Goal: Transaction & Acquisition: Download file/media

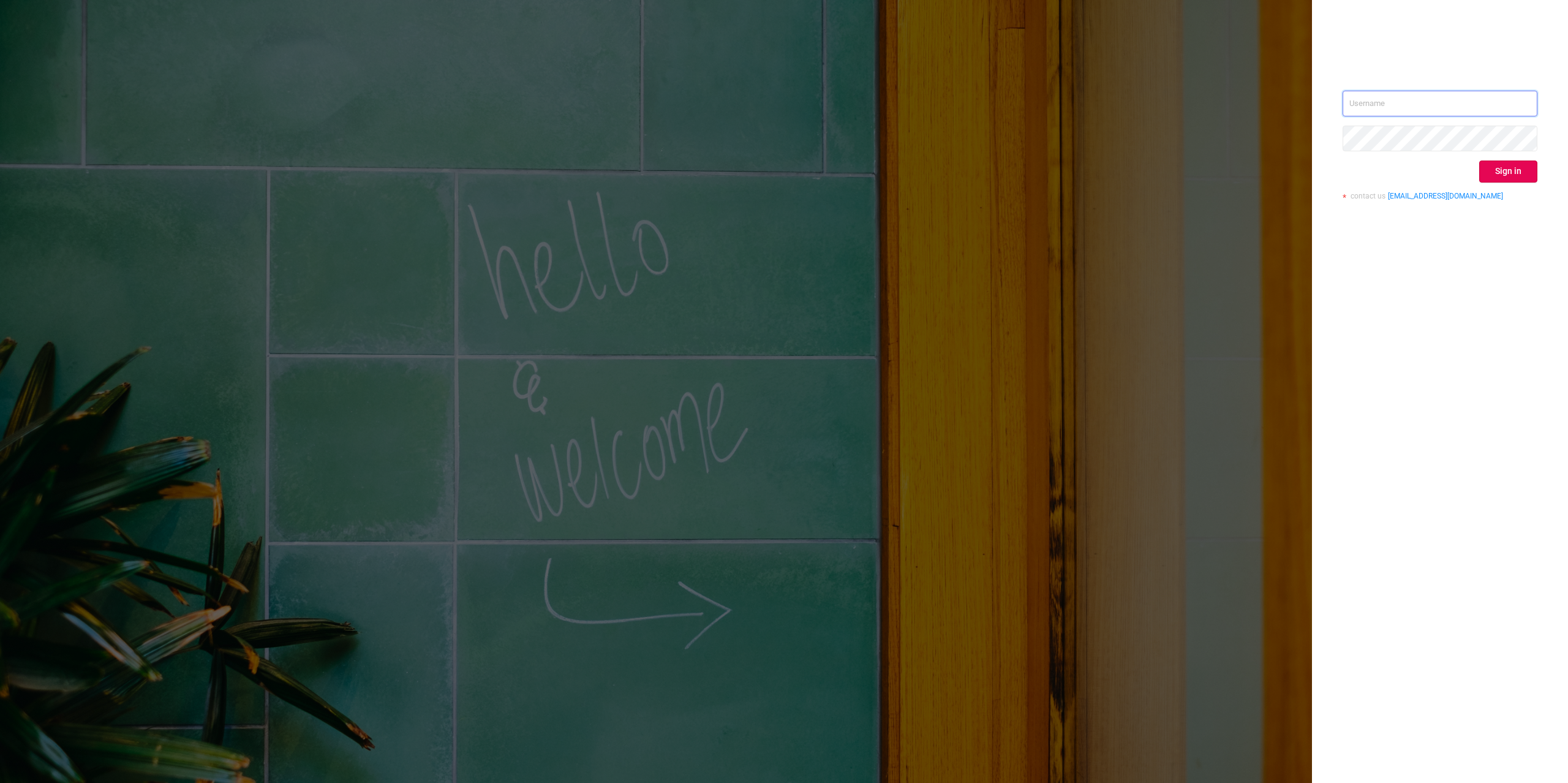
click at [1438, 104] on input "text" at bounding box center [1440, 104] width 195 height 26
click at [1482, 284] on div "Sign in contact us info@protected.media" at bounding box center [1440, 391] width 256 height 783
type input "alexandre.persehais@youniversal.com"
click at [1505, 173] on button "Sign in" at bounding box center [1509, 171] width 58 height 22
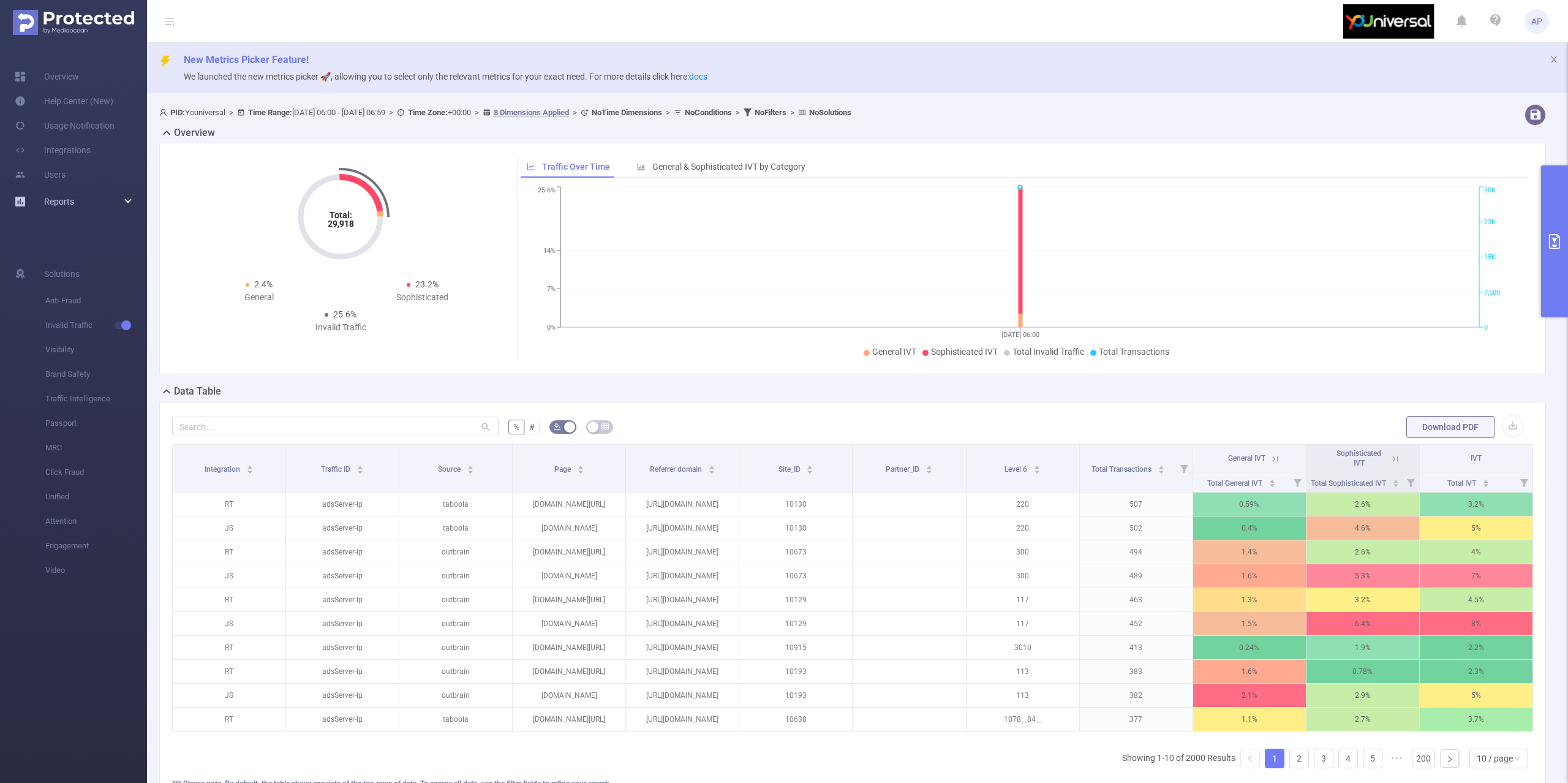
click at [82, 204] on div "Reports" at bounding box center [73, 201] width 147 height 24
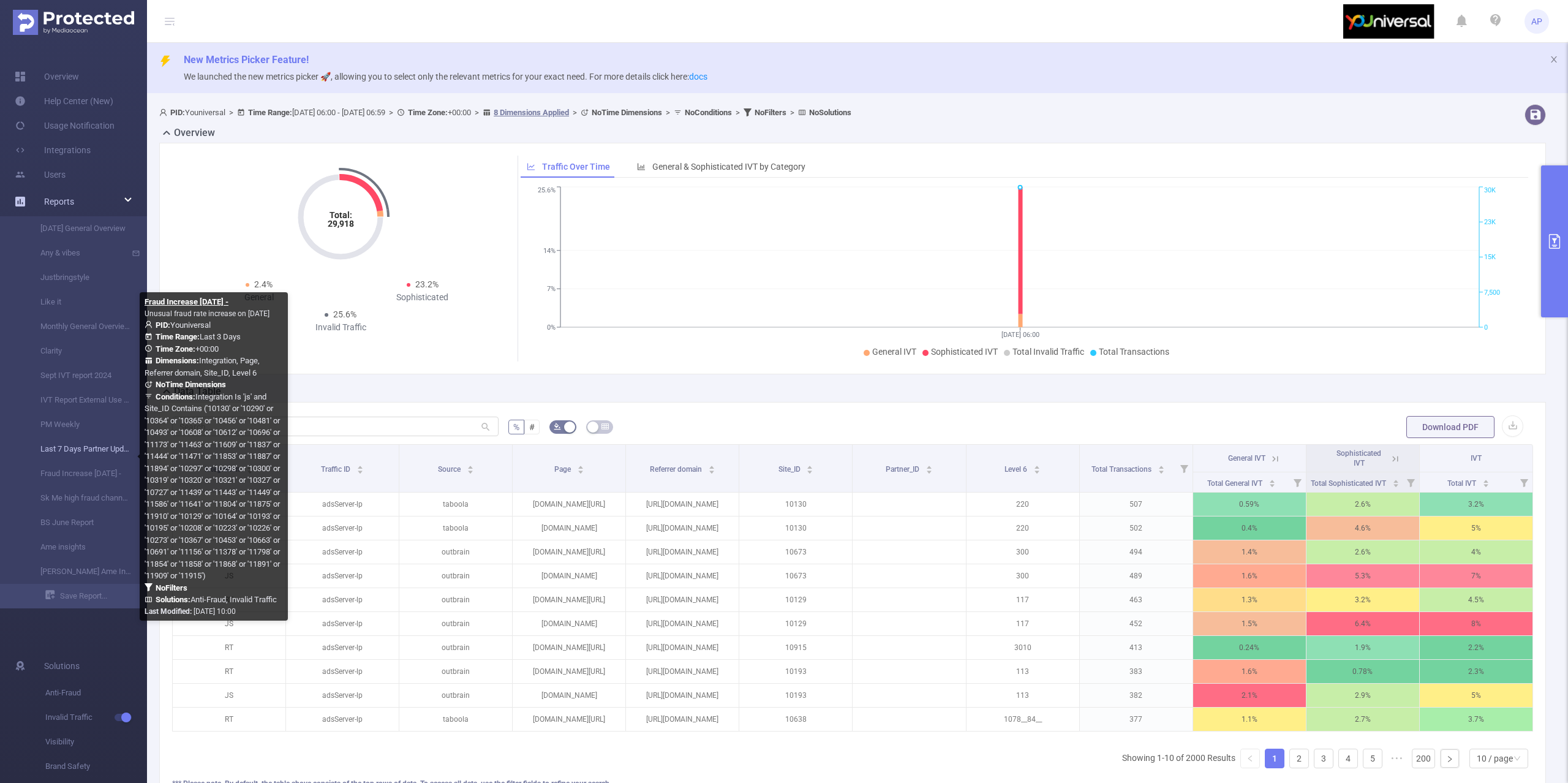
click at [99, 441] on link "Last 7 Days Partner Update" at bounding box center [78, 449] width 108 height 24
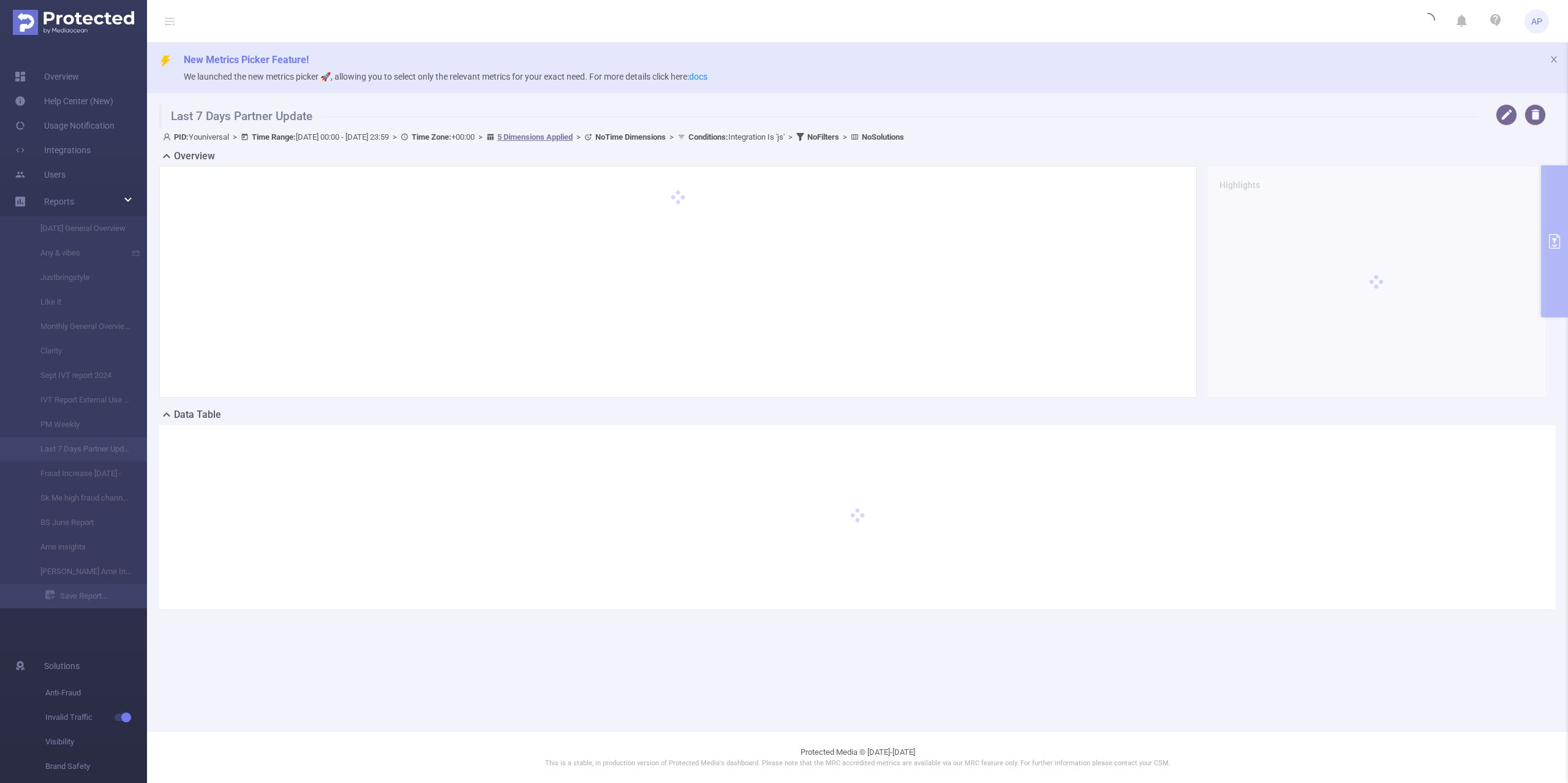
type input "2025-08-13 00:00"
type input "2025-08-19 23:59"
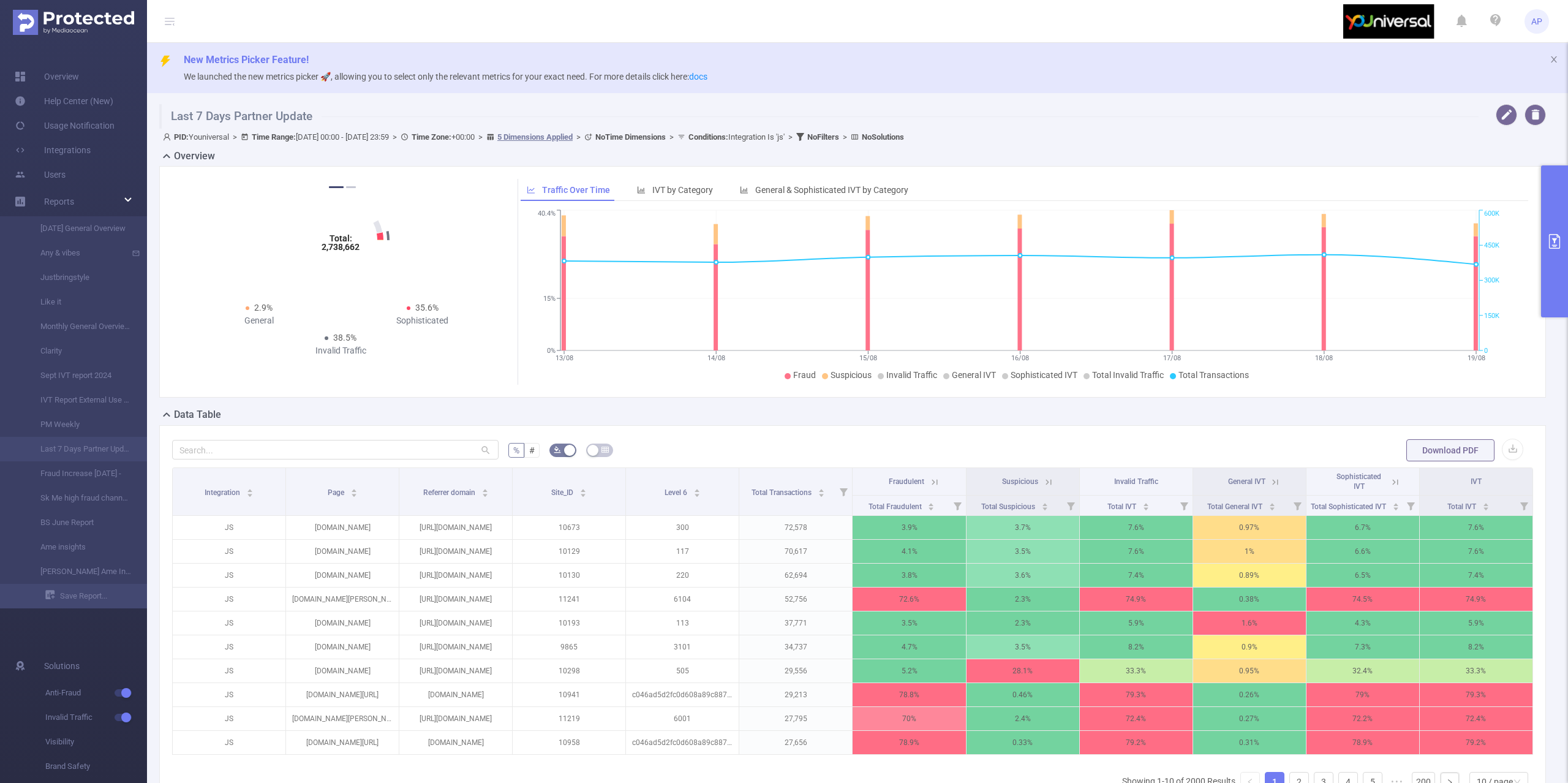
click at [1552, 214] on button "primary" at bounding box center [1554, 241] width 27 height 152
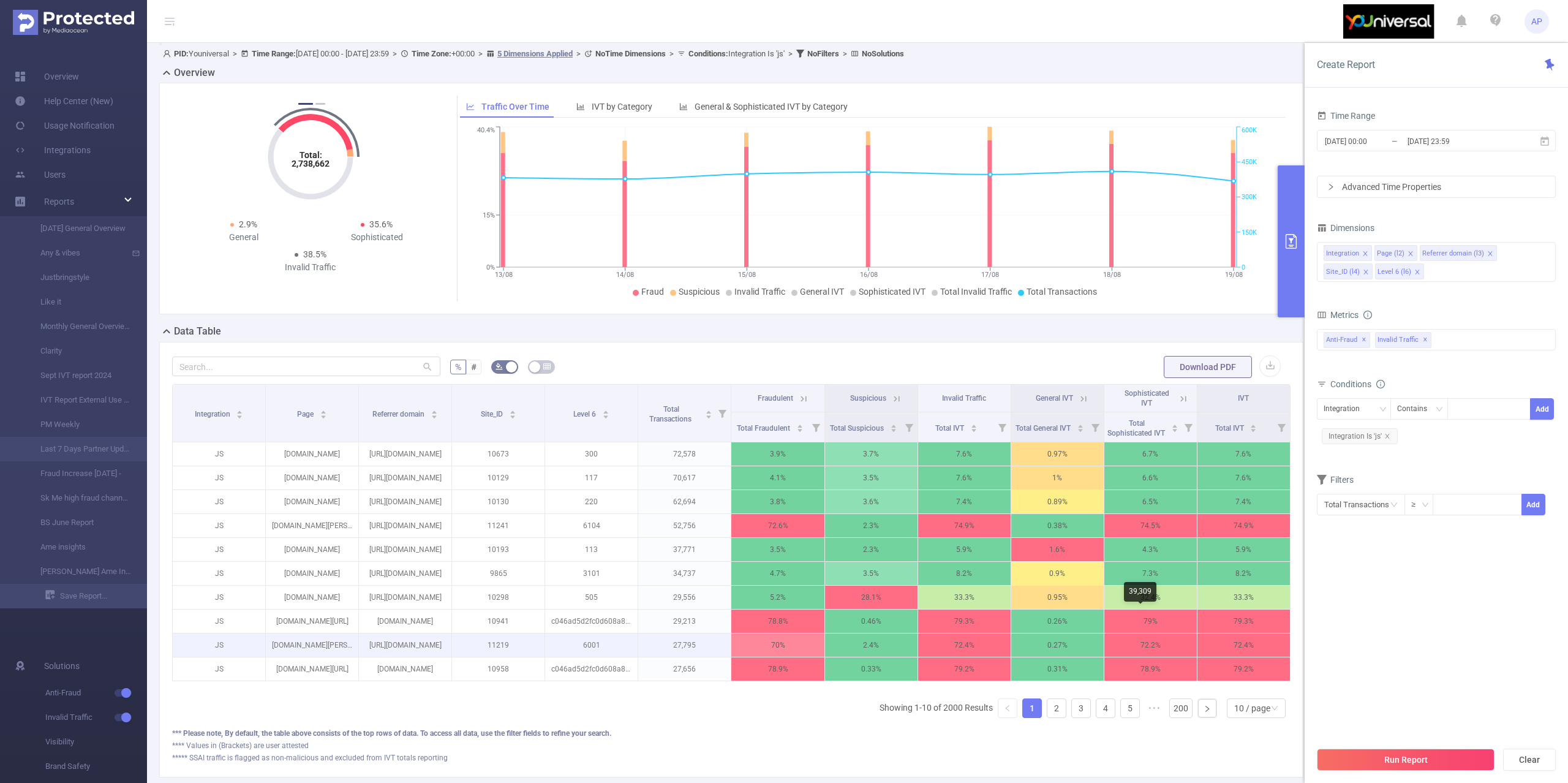
scroll to position [179, 0]
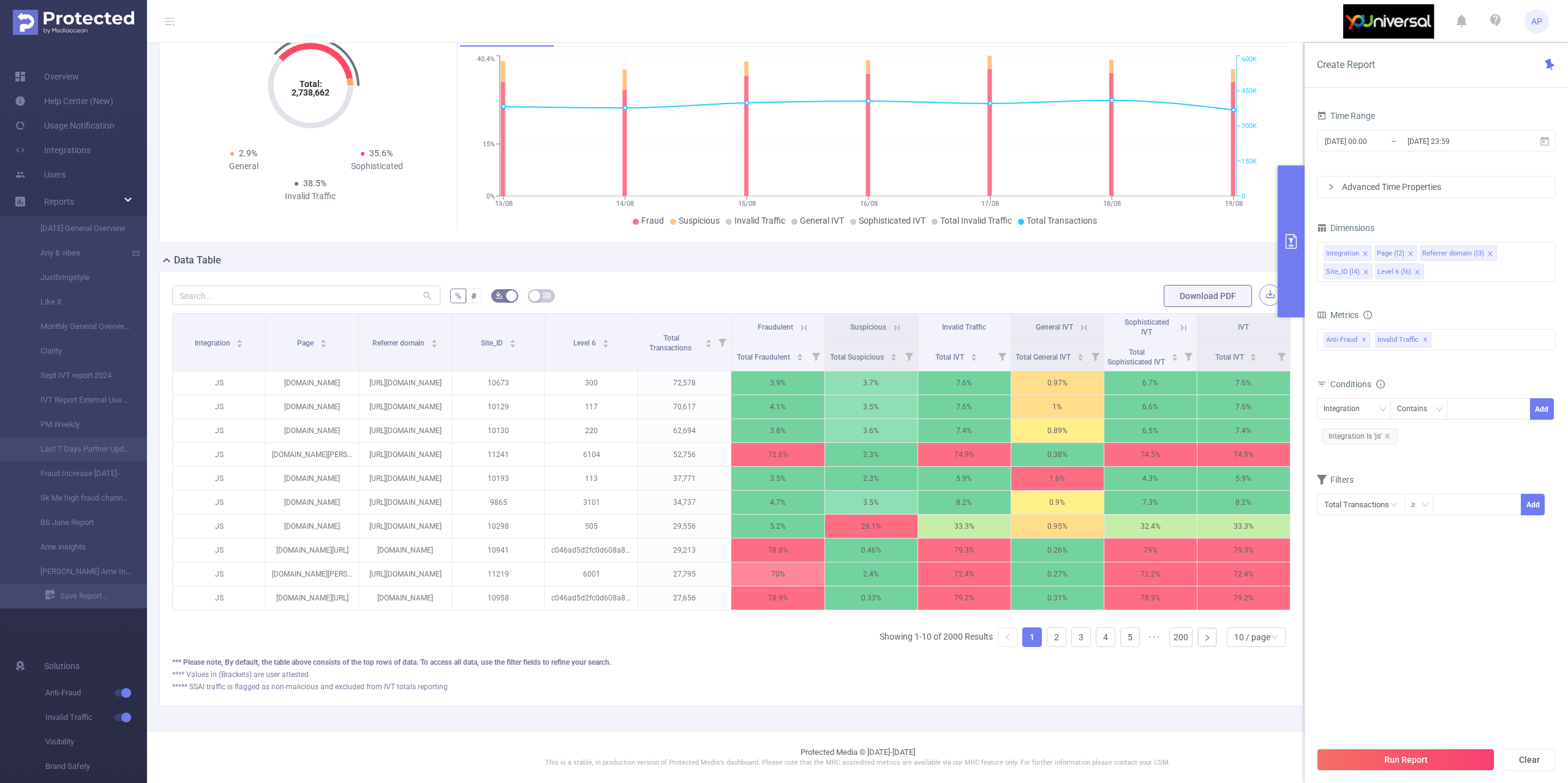
click at [1265, 284] on button "button" at bounding box center [1269, 295] width 21 height 21
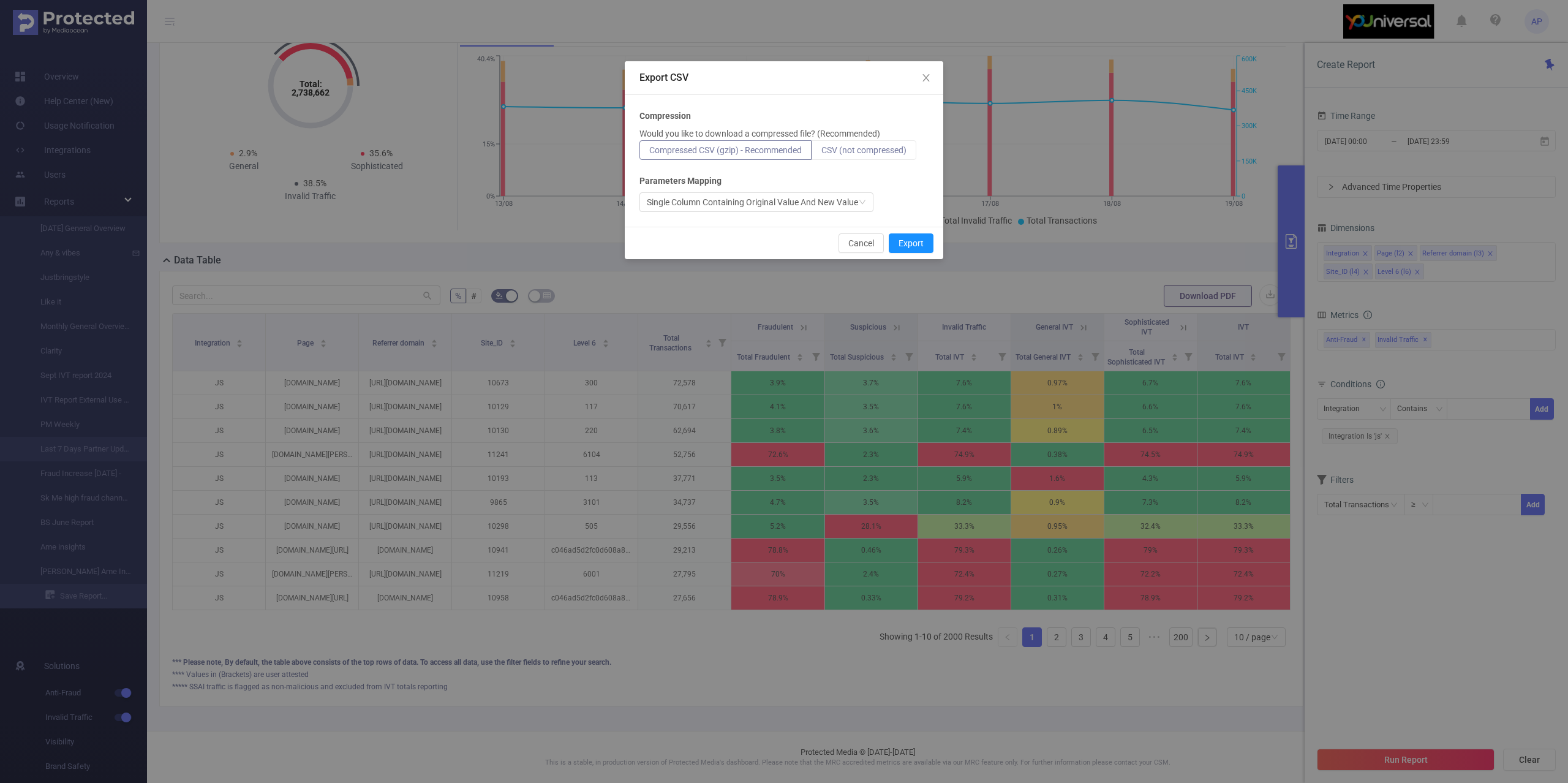
click at [844, 146] on span "CSV (not compressed)" at bounding box center [864, 150] width 85 height 10
click at [822, 153] on input "CSV (not compressed)" at bounding box center [822, 153] width 0 height 0
click at [919, 243] on button "Export" at bounding box center [911, 243] width 45 height 19
